Goal: Navigation & Orientation: Find specific page/section

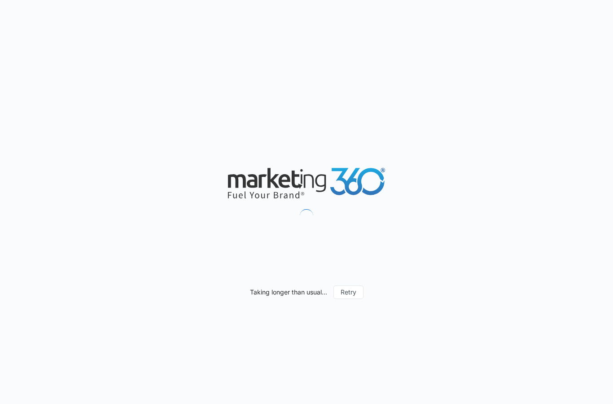
type input "[DATE]"
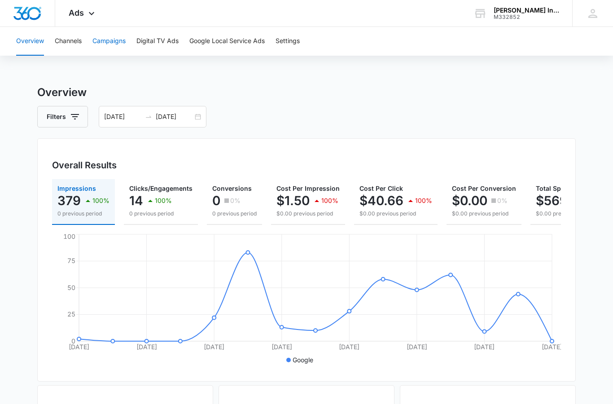
click at [114, 43] on button "Campaigns" at bounding box center [108, 41] width 33 height 29
click at [145, 43] on button "Digital TV Ads" at bounding box center [157, 41] width 42 height 29
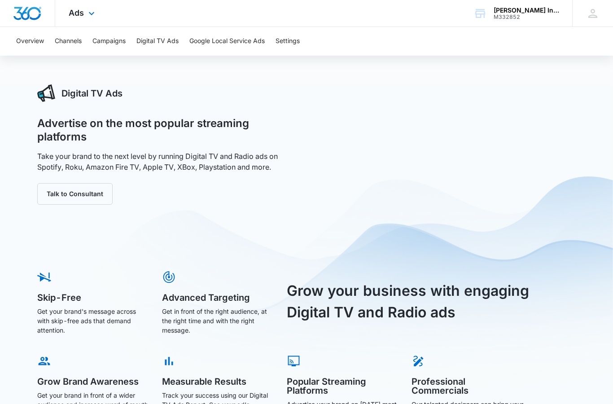
click at [24, 15] on img "Dashboard" at bounding box center [27, 13] width 29 height 13
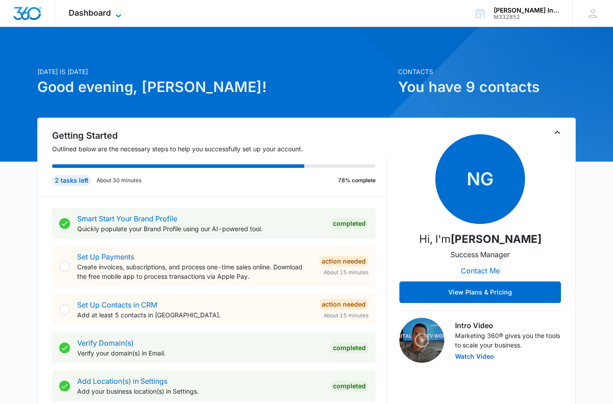
click at [119, 16] on icon at bounding box center [118, 15] width 11 height 11
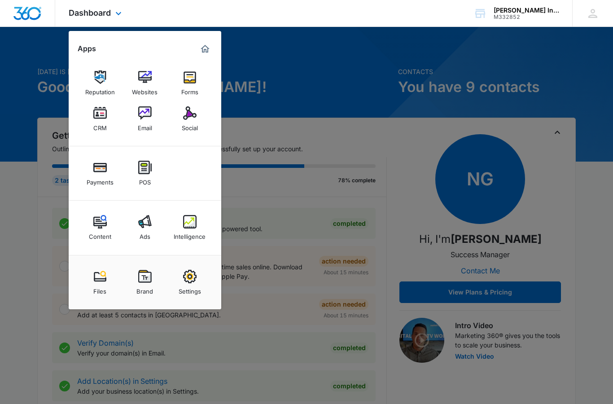
click at [221, 10] on div "Dashboard Apps Reputation Websites Forms CRM Email Social Payments POS Content …" at bounding box center [306, 13] width 613 height 27
click at [331, 60] on div at bounding box center [306, 202] width 613 height 404
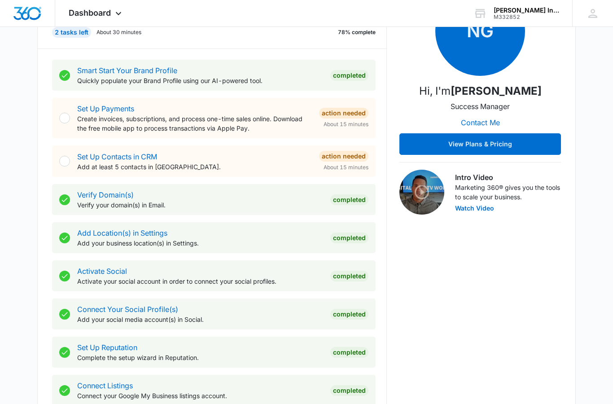
scroll to position [182, 0]
